Goal: Task Accomplishment & Management: Complete application form

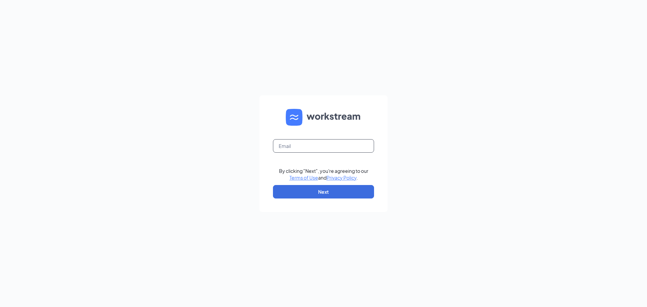
type input "kalrad@hotmail.com"
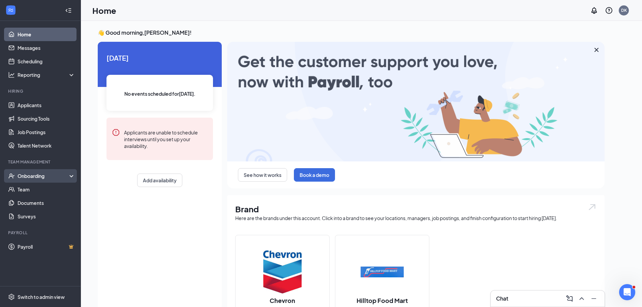
click at [46, 176] on div "Onboarding" at bounding box center [44, 176] width 52 height 7
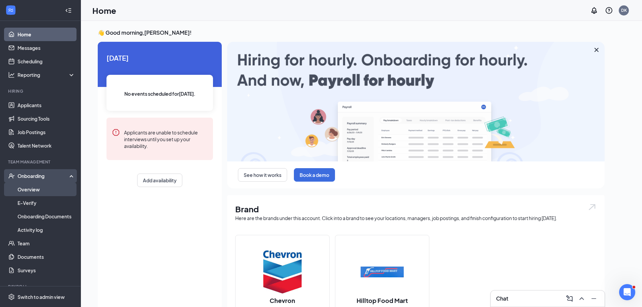
click at [38, 189] on link "Overview" at bounding box center [47, 189] width 58 height 13
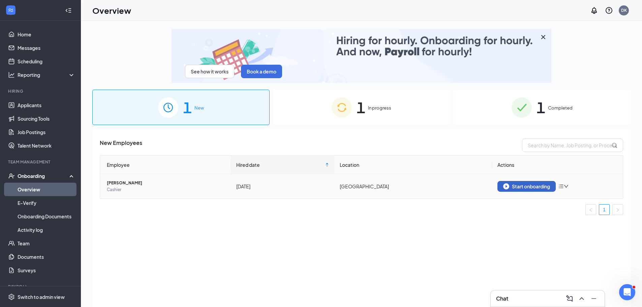
click at [522, 187] on div "Start onboarding" at bounding box center [526, 186] width 47 height 6
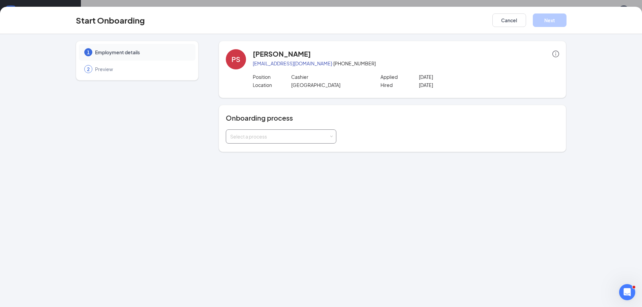
click at [307, 139] on div "Select a process" at bounding box center [279, 136] width 99 height 7
click at [302, 151] on li "onboarding employees" at bounding box center [281, 151] width 111 height 12
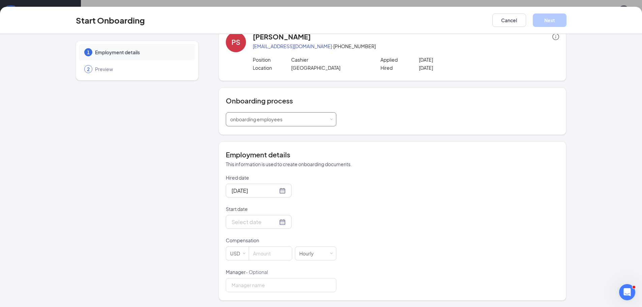
scroll to position [18, 0]
click at [268, 254] on input at bounding box center [270, 253] width 43 height 13
type input "18"
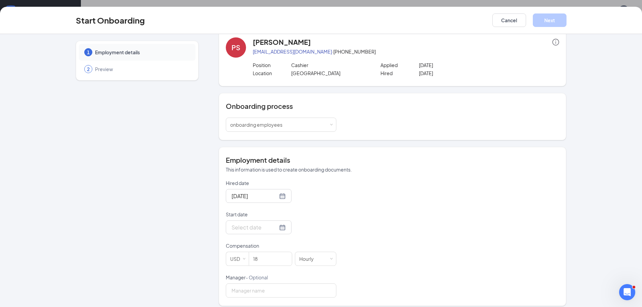
scroll to position [13, 0]
click at [274, 227] on div at bounding box center [259, 226] width 54 height 8
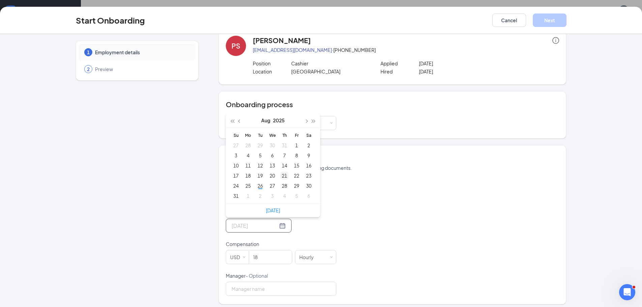
type input "Aug 21, 2025"
click at [284, 178] on div "21" at bounding box center [285, 176] width 8 height 8
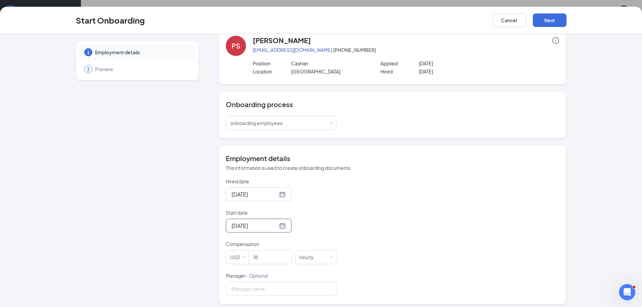
scroll to position [18, 0]
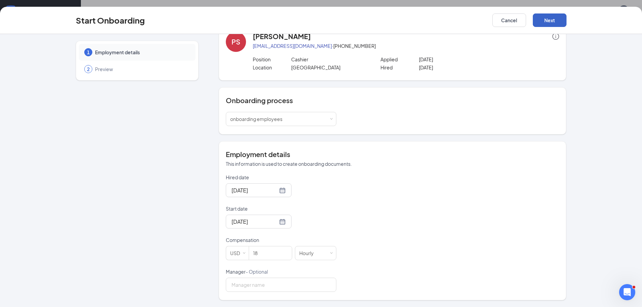
click at [549, 19] on button "Next" at bounding box center [550, 19] width 34 height 13
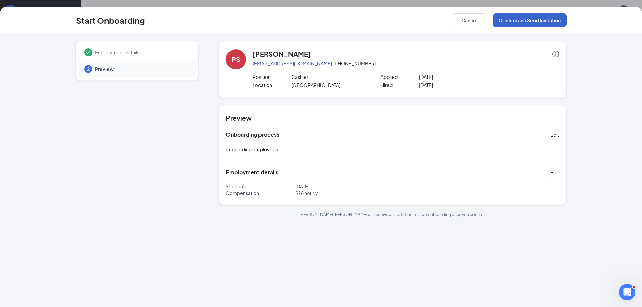
click at [542, 17] on button "Confirm and Send Invitation" at bounding box center [530, 19] width 74 height 13
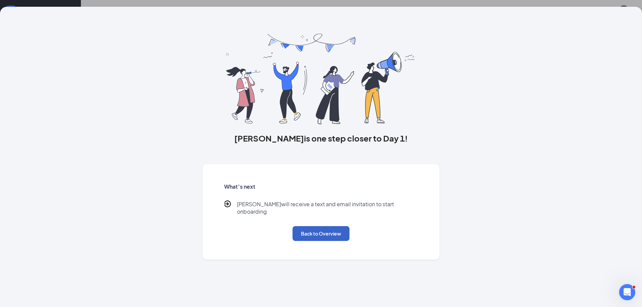
click at [341, 226] on button "Back to Overview" at bounding box center [321, 233] width 57 height 15
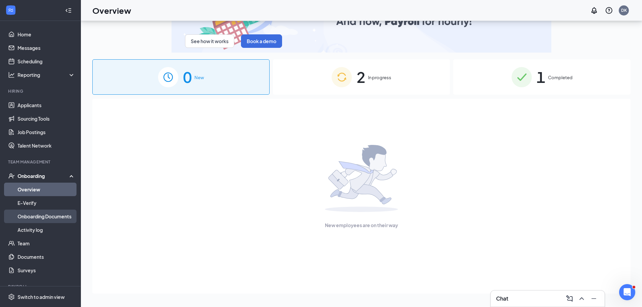
click at [62, 219] on link "Onboarding Documents" at bounding box center [47, 216] width 58 height 13
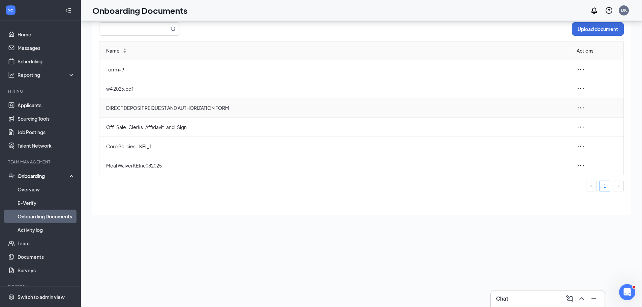
click at [577, 109] on icon "ellipsis" at bounding box center [581, 108] width 8 height 8
click at [379, 107] on span "DIRECT DEPOSIT REQUEST AND AUTHORIZATION FORM" at bounding box center [336, 107] width 460 height 7
click at [39, 259] on link "Documents" at bounding box center [47, 256] width 58 height 13
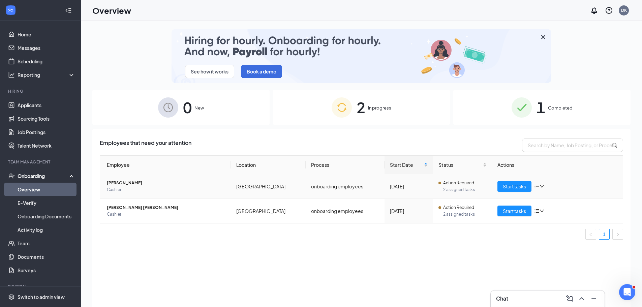
click at [336, 187] on td "onboarding employees" at bounding box center [345, 186] width 79 height 25
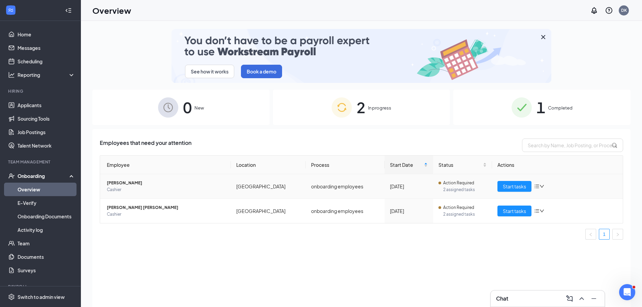
click at [543, 184] on div at bounding box center [539, 186] width 10 height 5
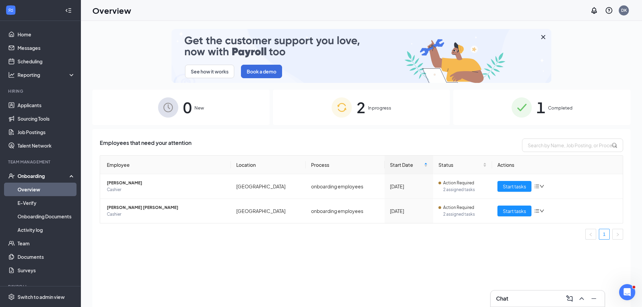
click at [404, 266] on div "Employees that need your attention Employee Location Process Start Date Status …" at bounding box center [361, 226] width 539 height 195
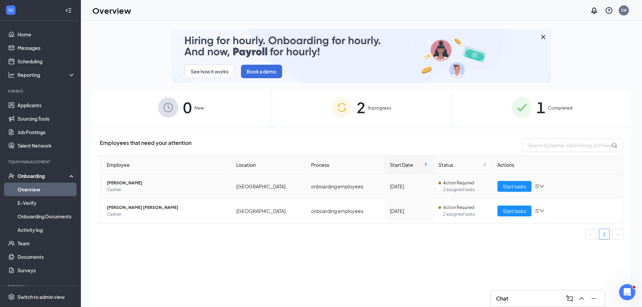
click at [451, 187] on span "2 assigned tasks" at bounding box center [465, 189] width 44 height 7
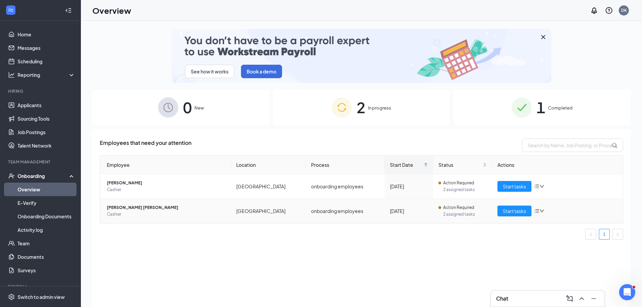
click at [543, 209] on icon "down" at bounding box center [542, 211] width 5 height 5
click at [546, 185] on div "Start tasks" at bounding box center [558, 186] width 120 height 11
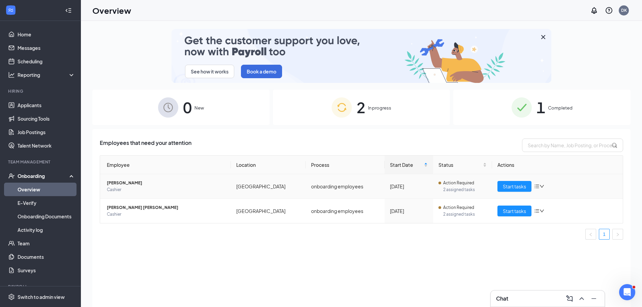
click at [542, 186] on icon "down" at bounding box center [542, 186] width 5 height 5
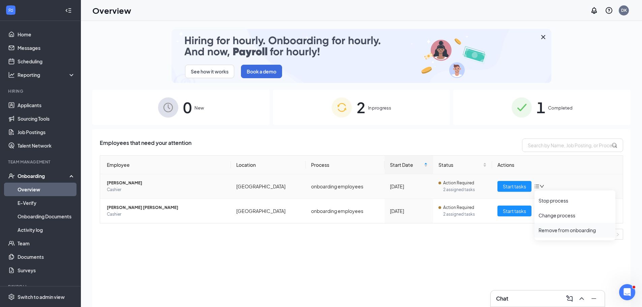
click at [547, 231] on div "Remove from onboarding" at bounding box center [575, 230] width 73 height 7
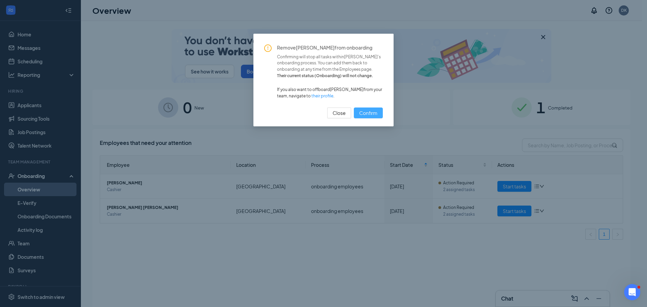
click at [375, 112] on span "Confirm" at bounding box center [368, 112] width 18 height 7
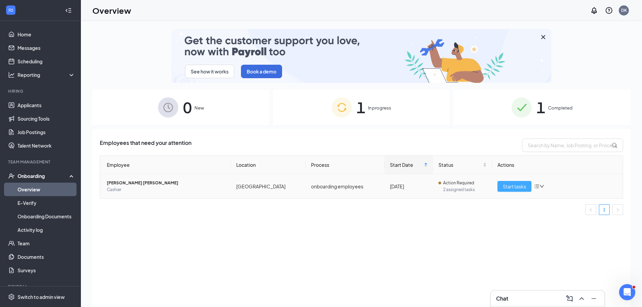
click at [516, 188] on span "Start tasks" at bounding box center [514, 186] width 23 height 7
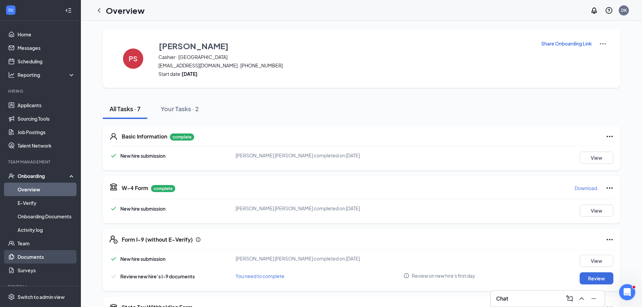
click at [28, 258] on link "Documents" at bounding box center [47, 256] width 58 height 13
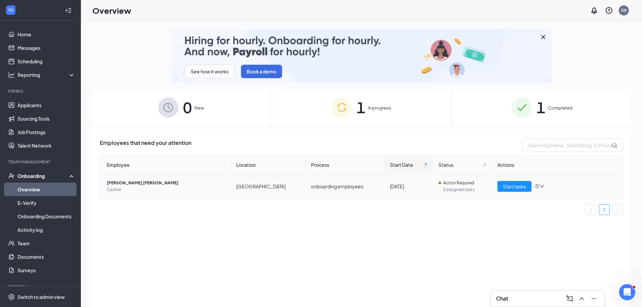
click at [544, 185] on icon "down" at bounding box center [542, 186] width 5 height 5
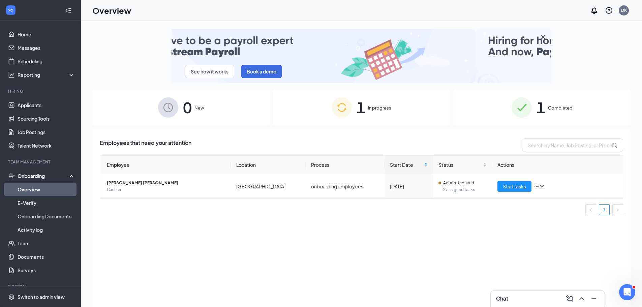
click at [497, 209] on ul "1" at bounding box center [362, 209] width 524 height 11
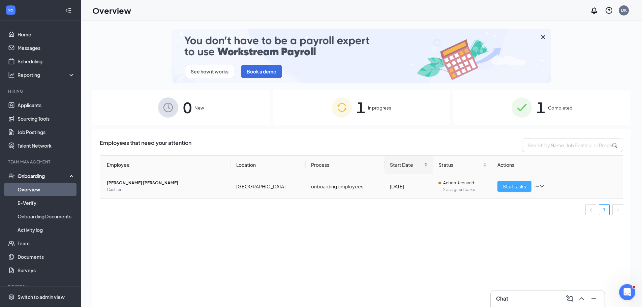
click at [512, 190] on span "Start tasks" at bounding box center [514, 186] width 23 height 7
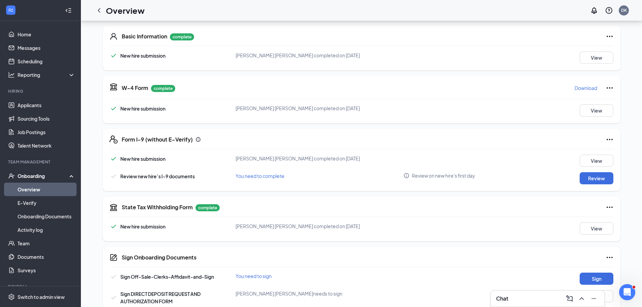
scroll to position [113, 0]
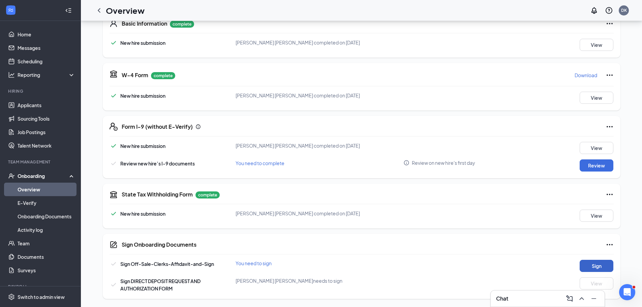
click at [593, 263] on button "Sign" at bounding box center [597, 266] width 34 height 12
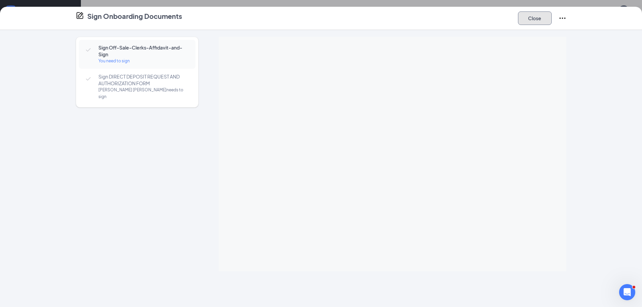
click at [536, 22] on button "Close" at bounding box center [535, 17] width 34 height 13
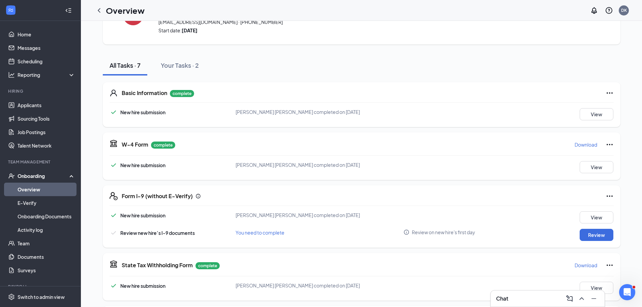
scroll to position [0, 0]
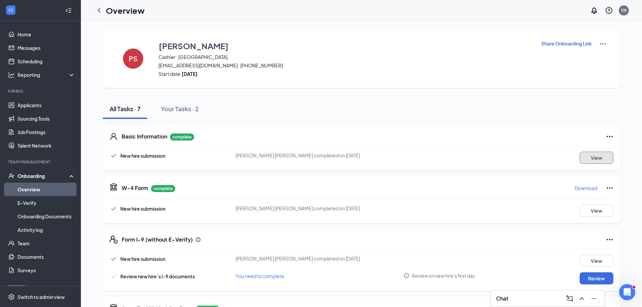
click at [608, 155] on button "View" at bounding box center [597, 158] width 34 height 12
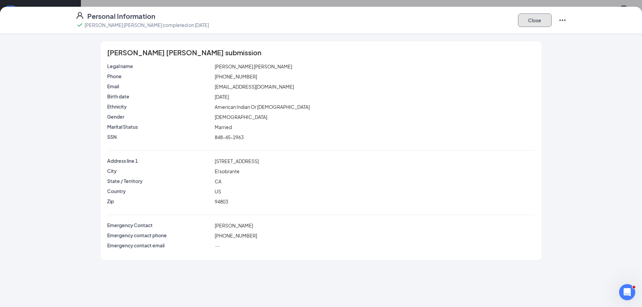
click at [531, 26] on button "Close" at bounding box center [535, 19] width 34 height 13
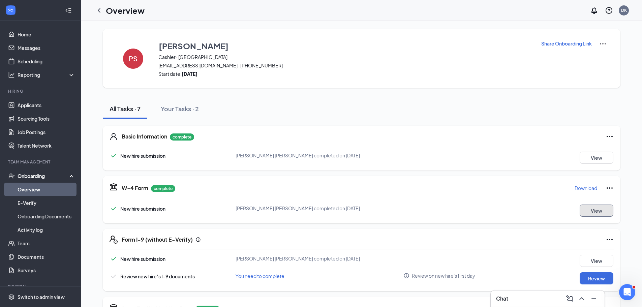
click at [605, 211] on button "View" at bounding box center [597, 211] width 34 height 12
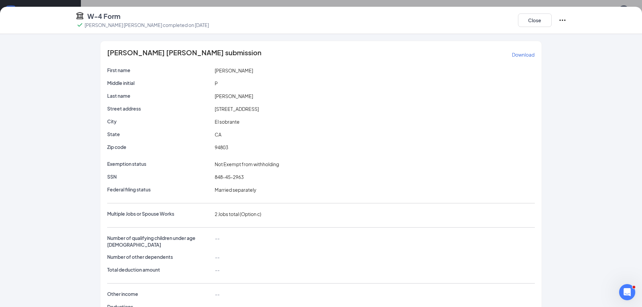
scroll to position [28, 0]
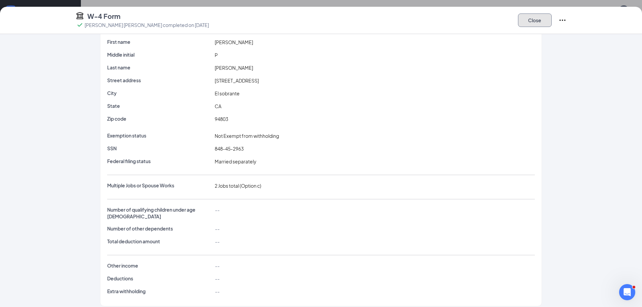
click at [534, 23] on button "Close" at bounding box center [535, 19] width 34 height 13
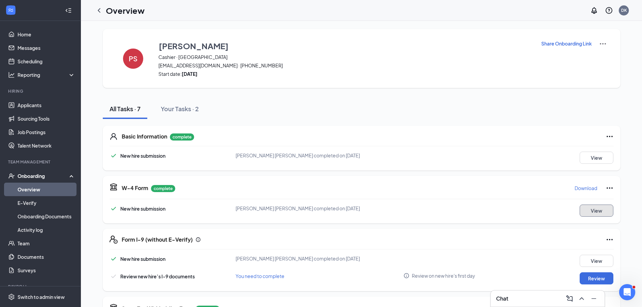
click at [600, 210] on button "View" at bounding box center [597, 211] width 34 height 12
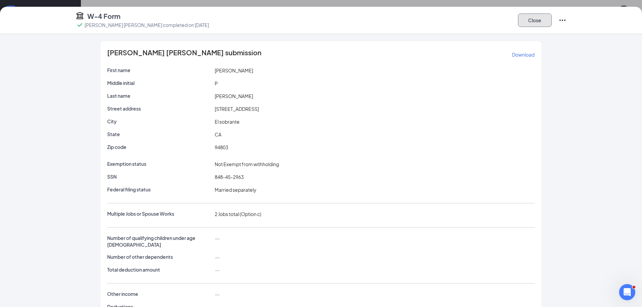
click at [534, 20] on button "Close" at bounding box center [535, 19] width 34 height 13
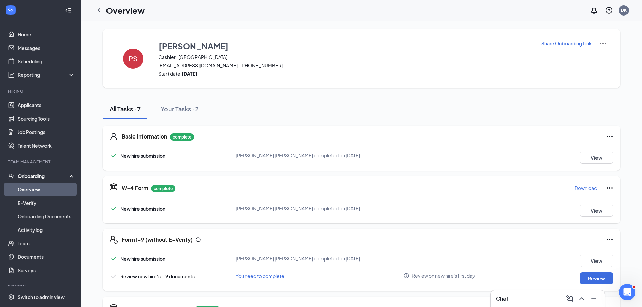
click at [611, 185] on icon "Ellipses" at bounding box center [610, 188] width 8 height 8
click at [532, 188] on div "W-4 Form complete Download" at bounding box center [368, 188] width 492 height 11
click at [580, 188] on p "Download" at bounding box center [586, 188] width 23 height 7
click at [608, 138] on icon "Ellipses" at bounding box center [610, 137] width 8 height 8
click at [579, 143] on div "Basic Information complete New hire submission Palwinder Pa Singh completed on …" at bounding box center [362, 148] width 518 height 45
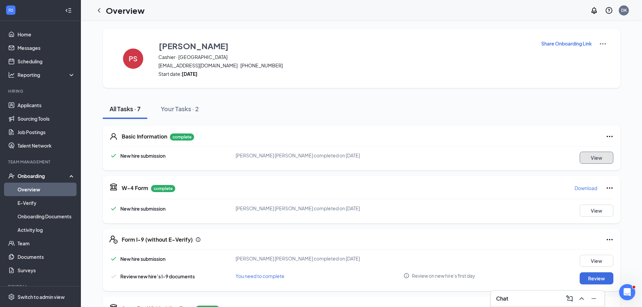
click at [604, 157] on button "View" at bounding box center [597, 158] width 34 height 12
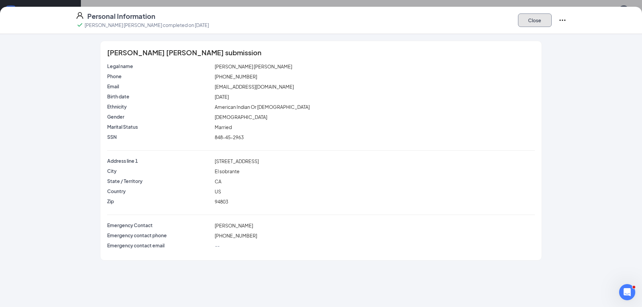
click at [538, 21] on button "Close" at bounding box center [535, 19] width 34 height 13
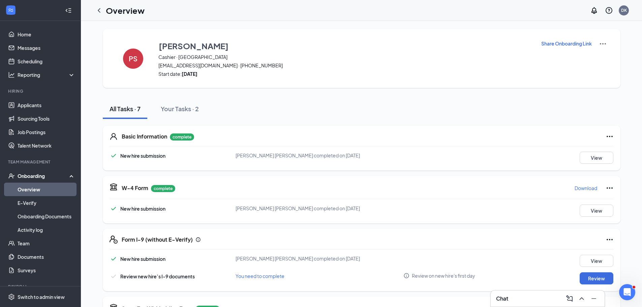
click at [587, 190] on p "Download" at bounding box center [586, 188] width 23 height 7
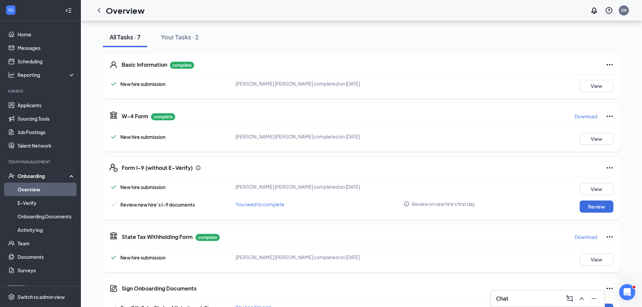
scroll to position [116, 0]
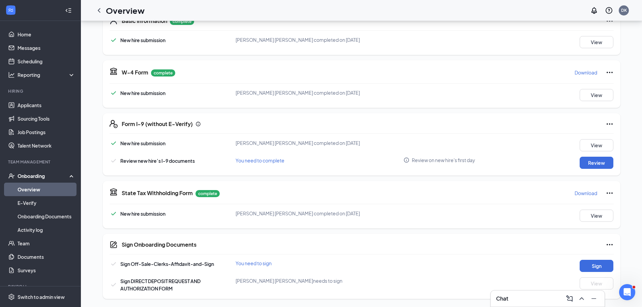
click at [613, 241] on icon "Ellipses" at bounding box center [610, 245] width 8 height 8
click at [523, 262] on div "Sign Off-Sale-Clerks-Affidavit-and-Sign You need to sign Sign" at bounding box center [362, 266] width 504 height 12
click at [270, 282] on div "Palwinder Pa Singh needs to sign" at bounding box center [320, 281] width 168 height 7
click at [589, 268] on button "Sign" at bounding box center [597, 266] width 34 height 12
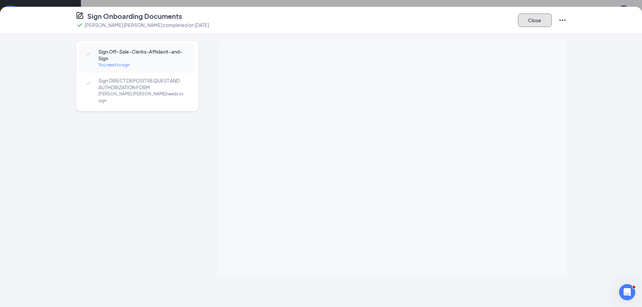
click at [524, 21] on button "Close" at bounding box center [535, 19] width 34 height 13
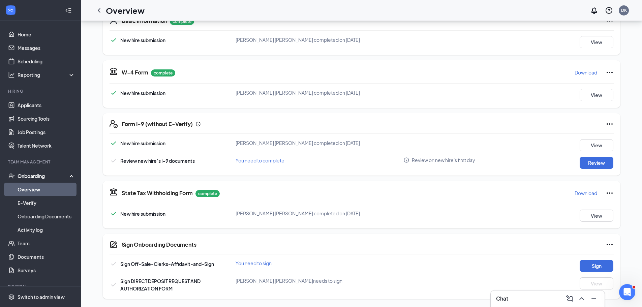
click at [609, 247] on icon "Ellipses" at bounding box center [610, 245] width 8 height 8
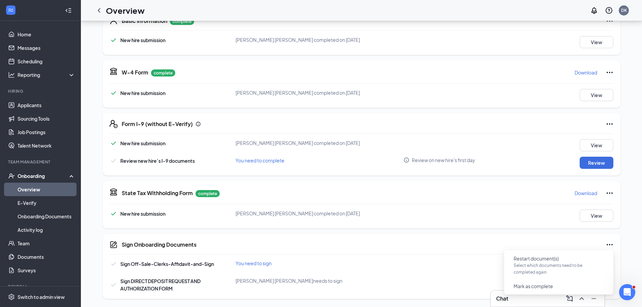
click at [498, 244] on div "Sign Onboarding Documents" at bounding box center [368, 245] width 492 height 8
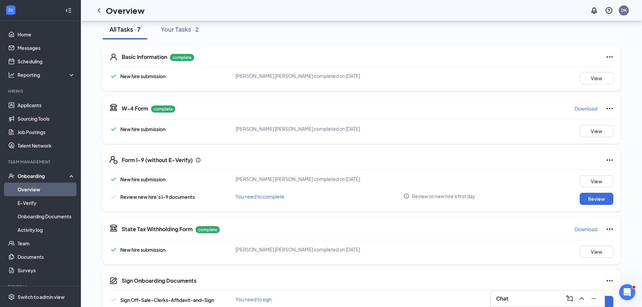
scroll to position [79, 0]
click at [612, 109] on icon "Ellipses" at bounding box center [610, 108] width 6 height 1
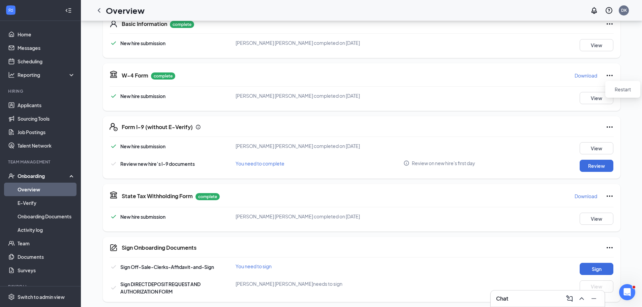
scroll to position [116, 0]
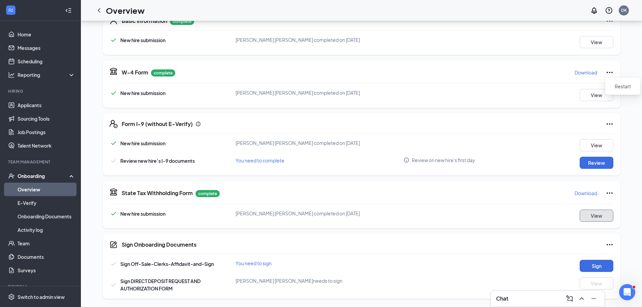
click at [599, 220] on button "View" at bounding box center [597, 216] width 34 height 12
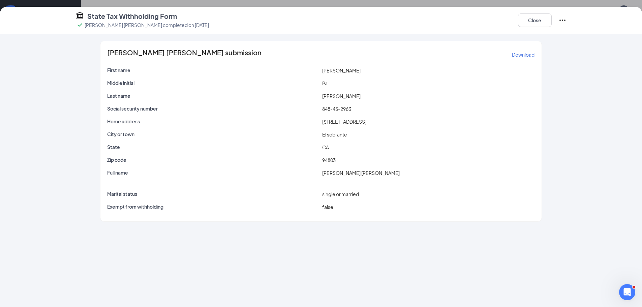
click at [515, 56] on p "Download" at bounding box center [523, 54] width 23 height 7
click at [548, 22] on button "Close" at bounding box center [535, 19] width 34 height 13
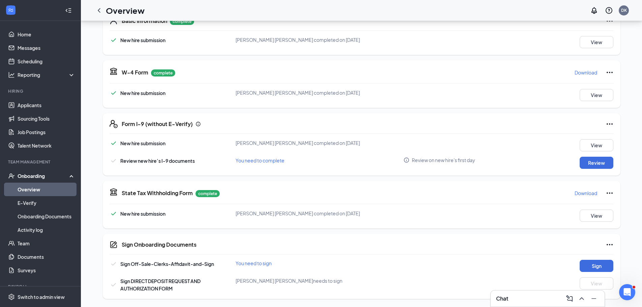
click at [609, 72] on icon "Ellipses" at bounding box center [610, 72] width 8 height 8
click at [591, 74] on p "Download" at bounding box center [586, 72] width 23 height 7
click at [595, 213] on button "View" at bounding box center [597, 216] width 34 height 12
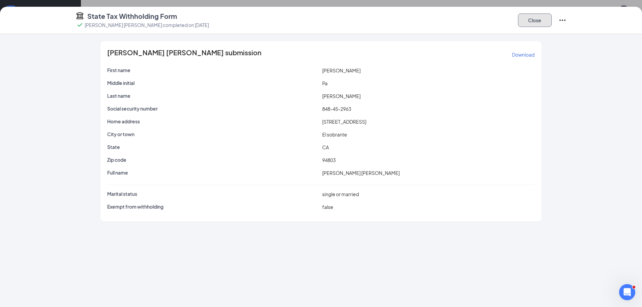
click at [538, 23] on button "Close" at bounding box center [535, 19] width 34 height 13
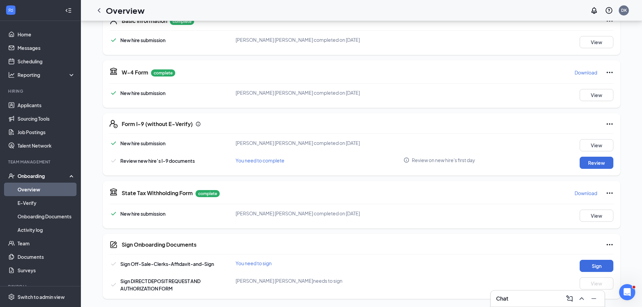
click at [581, 192] on p "Download" at bounding box center [586, 193] width 23 height 7
click at [626, 9] on div "DK" at bounding box center [625, 10] width 6 height 6
click at [573, 105] on div "Log out" at bounding box center [590, 103] width 73 height 7
